Goal: Browse casually

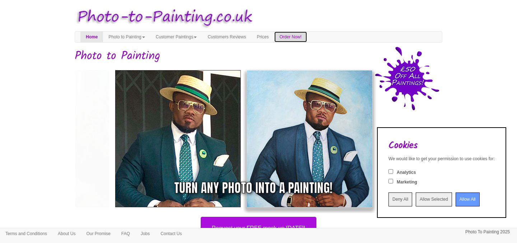
click at [300, 34] on link "Order Now!" at bounding box center [290, 37] width 33 height 11
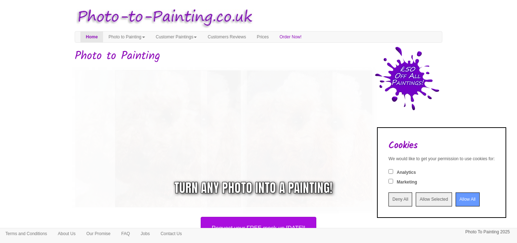
scroll to position [435, 0]
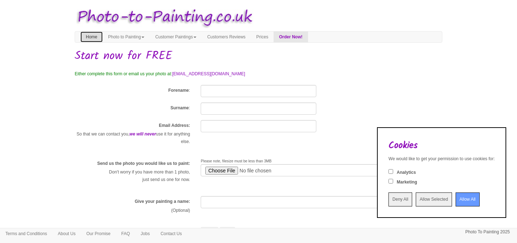
click at [88, 38] on link "Home" at bounding box center [91, 37] width 22 height 11
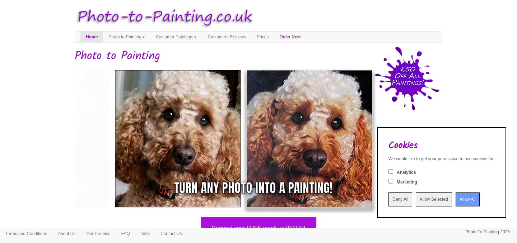
click at [457, 199] on input "Allow All" at bounding box center [468, 200] width 24 height 14
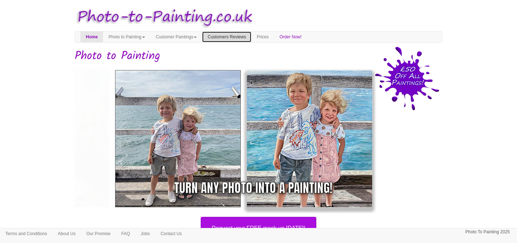
click at [242, 36] on link "Customers Reviews" at bounding box center [226, 37] width 49 height 11
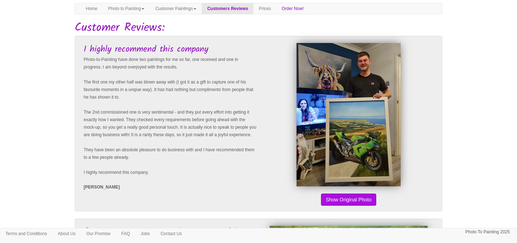
scroll to position [28, 0]
